Goal: Task Accomplishment & Management: Use online tool/utility

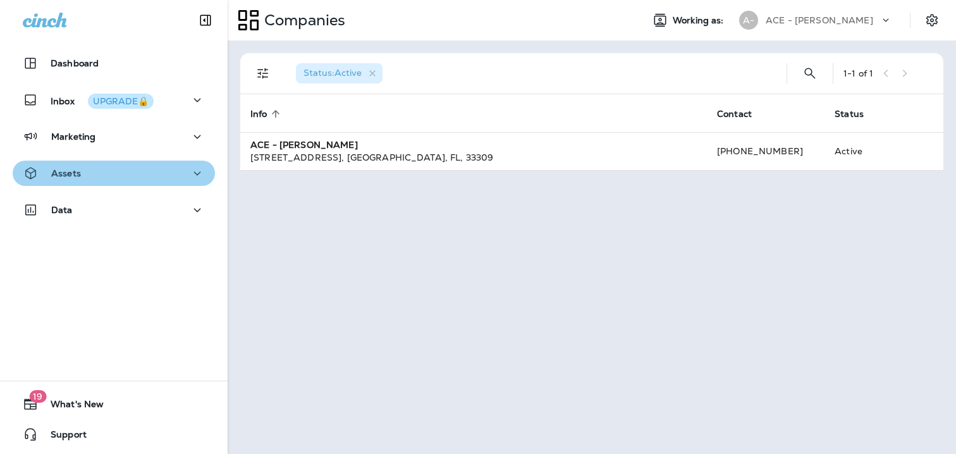
click at [197, 181] on button "Assets" at bounding box center [114, 173] width 202 height 25
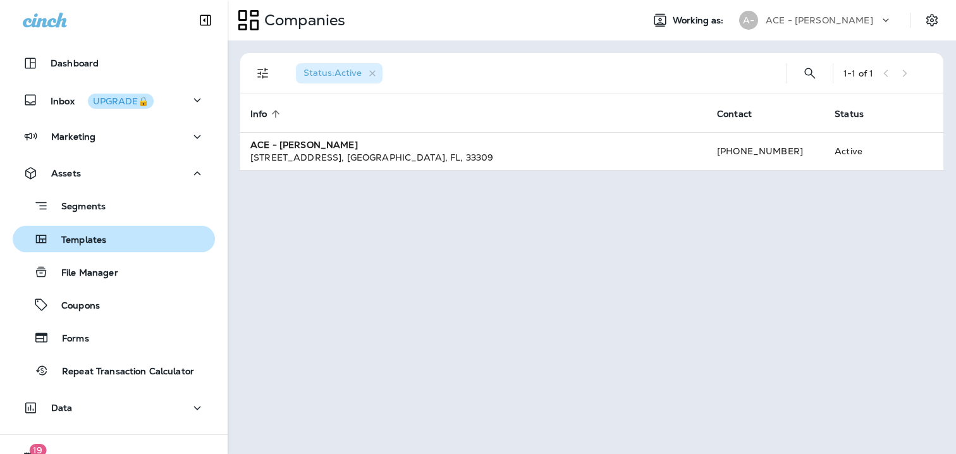
click at [83, 246] on p "Templates" at bounding box center [78, 241] width 58 height 12
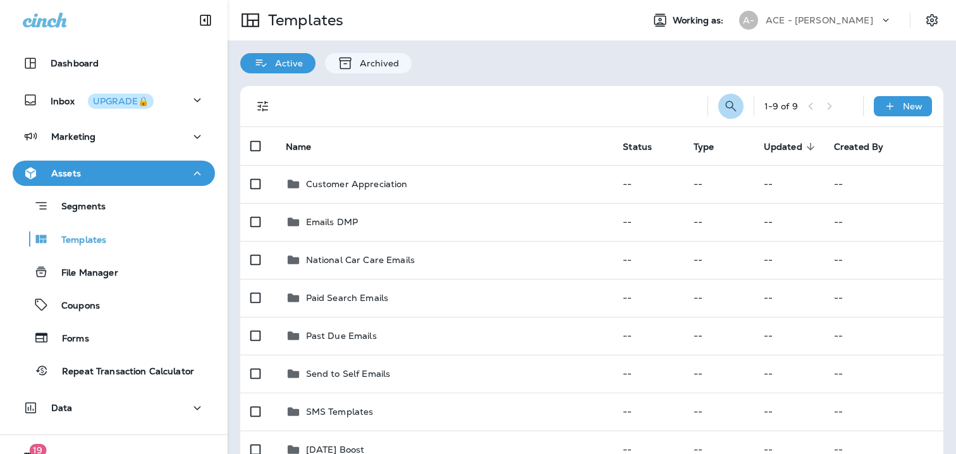
click at [732, 104] on icon "Search Templates" at bounding box center [730, 106] width 15 height 15
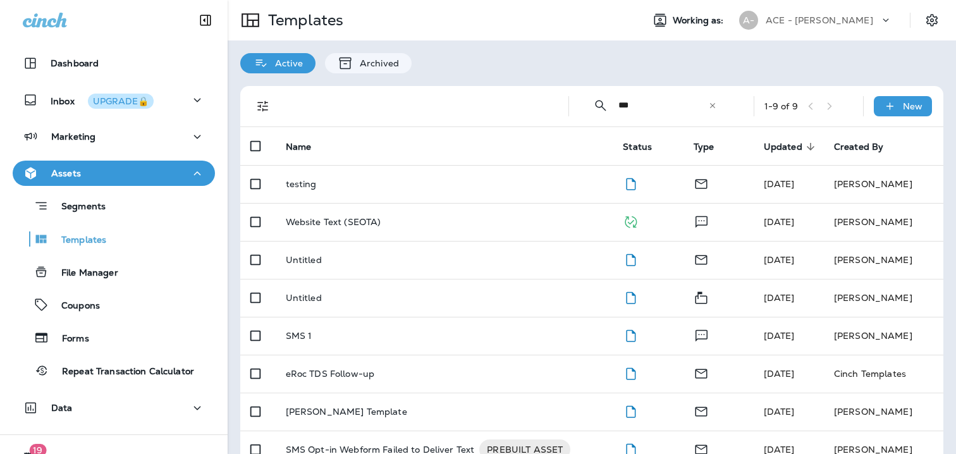
type input "***"
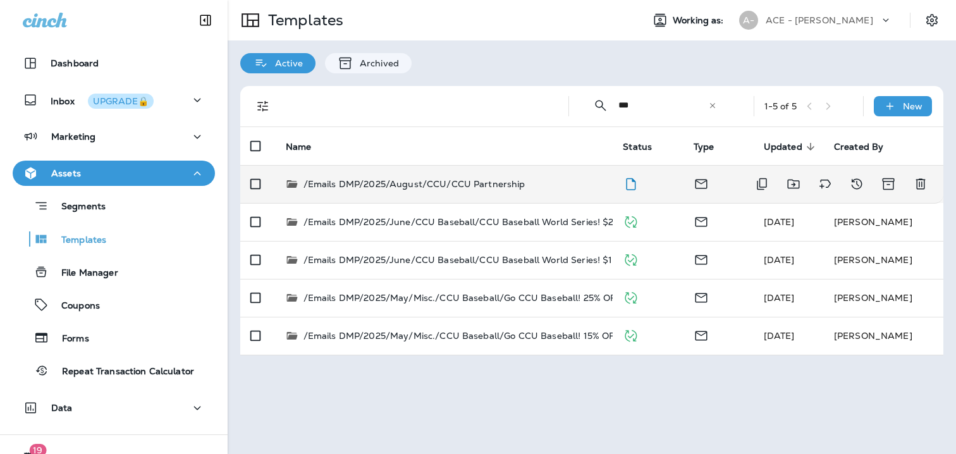
click at [351, 185] on p "/Emails DMP/2025/August/CCU/CCU Partnership" at bounding box center [414, 184] width 222 height 13
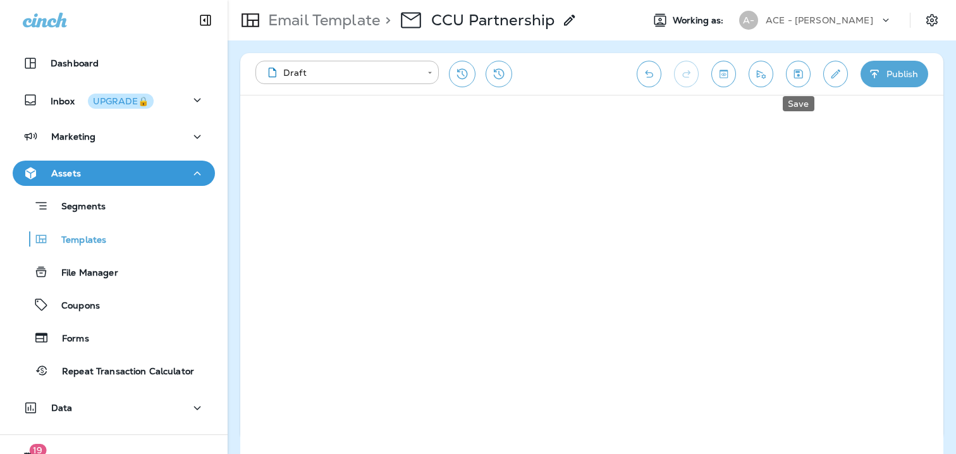
click at [801, 76] on icon "Save" at bounding box center [797, 74] width 13 height 13
click at [795, 75] on icon "Save" at bounding box center [797, 74] width 13 height 13
click at [797, 71] on icon "Save" at bounding box center [797, 74] width 13 height 13
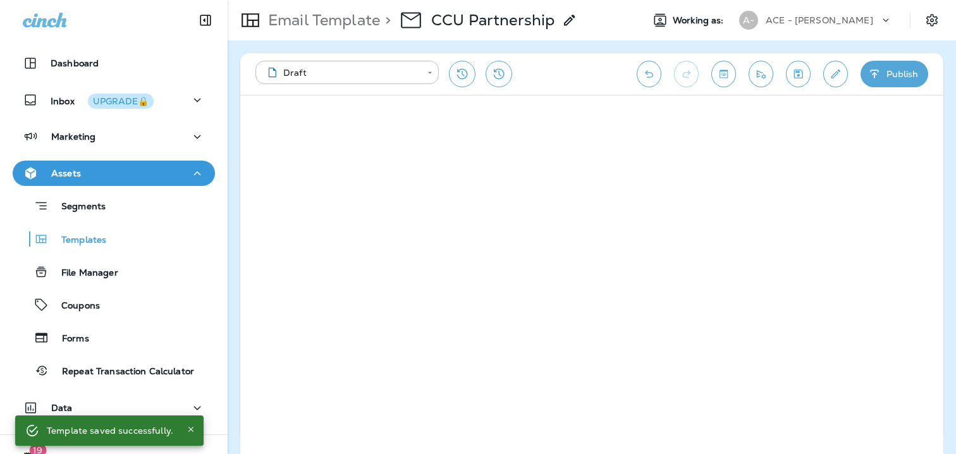
click at [300, 35] on div "Email Template > CCU Partnership" at bounding box center [403, 20] width 350 height 35
click at [308, 25] on p "Email Template" at bounding box center [321, 20] width 117 height 19
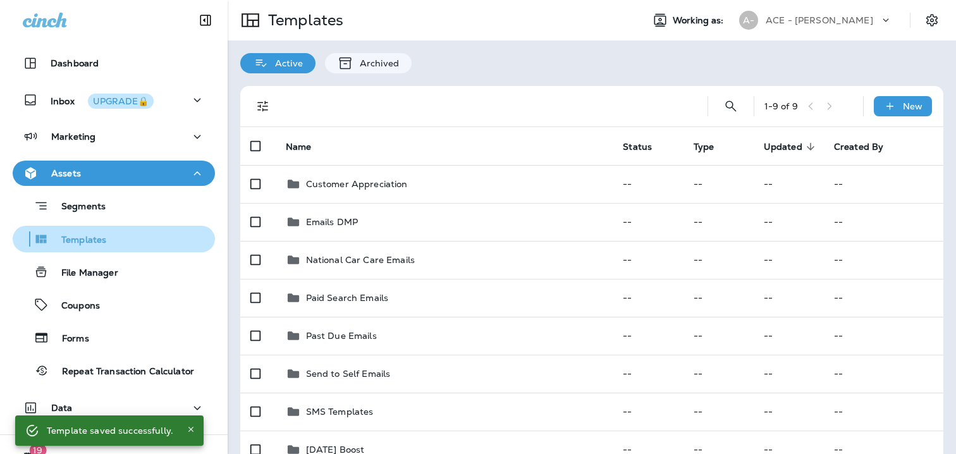
click at [77, 241] on p "Templates" at bounding box center [78, 241] width 58 height 12
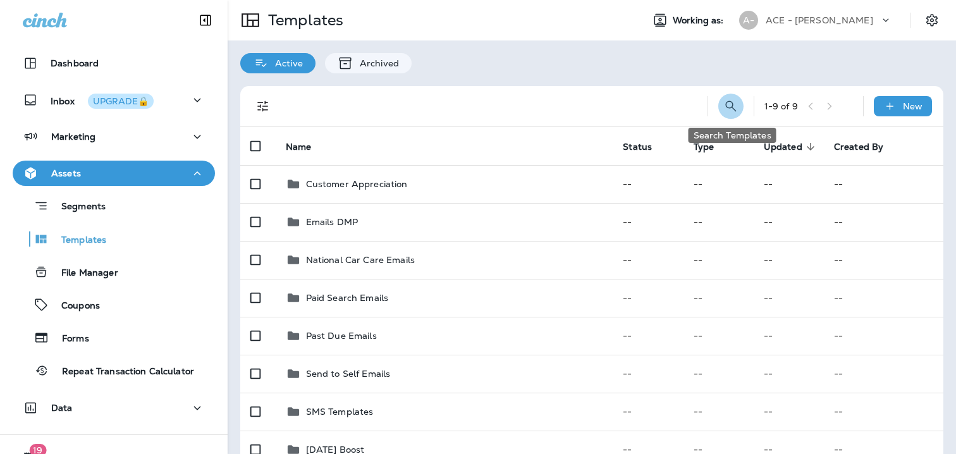
click at [740, 107] on button "Search Templates" at bounding box center [730, 106] width 25 height 25
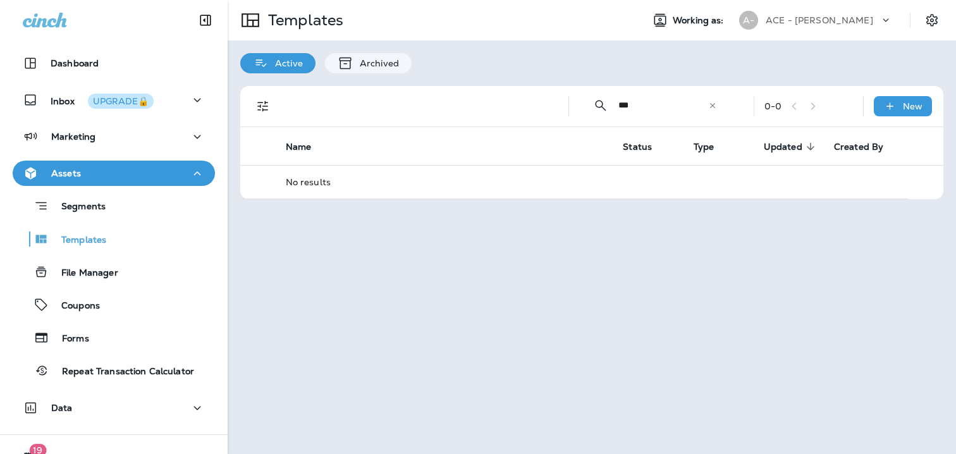
type input "***"
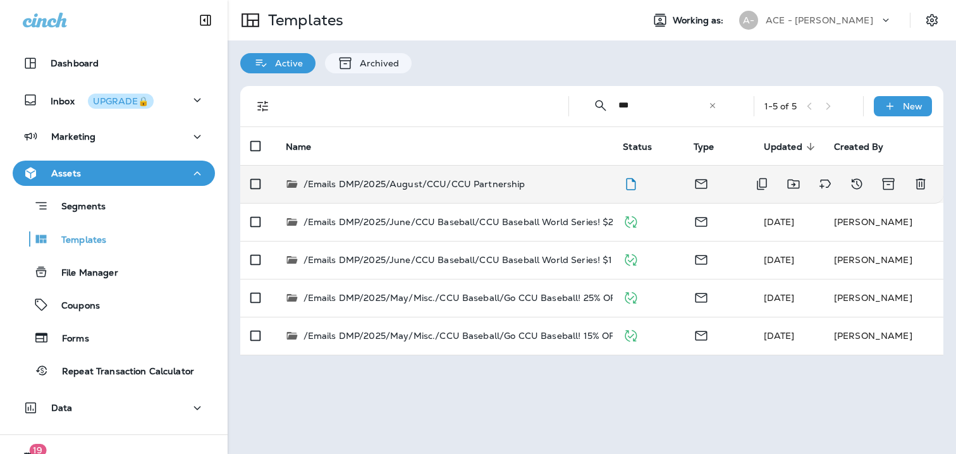
click at [431, 181] on p "/Emails DMP/2025/August/CCU/CCU Partnership" at bounding box center [414, 184] width 222 height 13
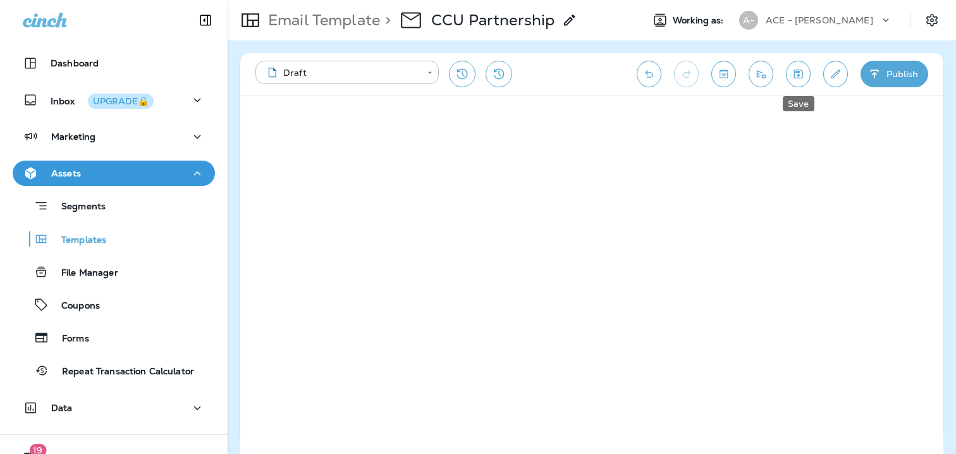
click at [797, 72] on icon "Save" at bounding box center [798, 74] width 9 height 9
